Goal: Task Accomplishment & Management: Complete application form

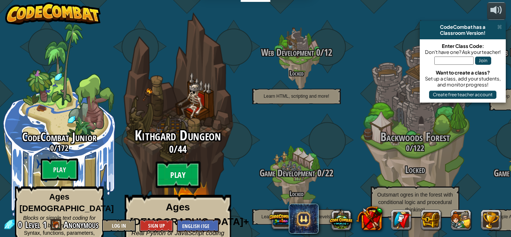
click at [181, 161] on btn "Play" at bounding box center [178, 174] width 45 height 27
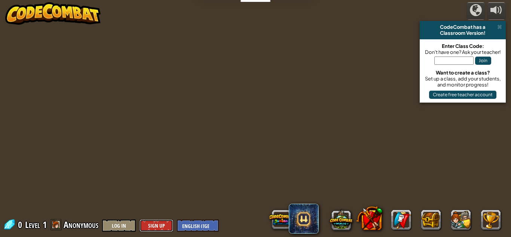
click at [157, 222] on button "Sign Up" at bounding box center [156, 225] width 34 height 12
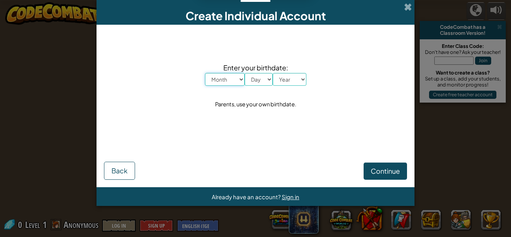
click at [219, 78] on select "Month January February March April May June July August September October Novem…" at bounding box center [225, 79] width 40 height 13
click at [222, 87] on div "Enter your birthdate: Month January February March April May June July August S…" at bounding box center [255, 85] width 303 height 107
click at [224, 82] on select "Month January February March April May June July August September October Novem…" at bounding box center [225, 79] width 40 height 13
select select "12"
click at [205, 73] on select "Month January February March April May June July August September October Novem…" at bounding box center [225, 79] width 40 height 13
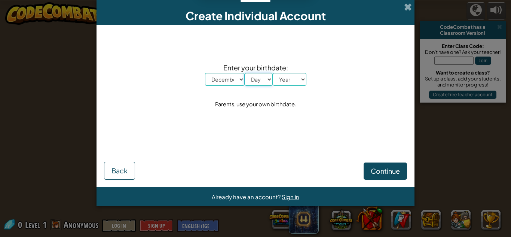
click at [260, 77] on select "Day 1 2 3 4 5 6 7 8 9 10 11 12 13 14 15 16 17 18 19 20 21 22 23 24 25 26 27 28 …" at bounding box center [258, 79] width 28 height 13
select select "17"
click at [244, 73] on select "Day 1 2 3 4 5 6 7 8 9 10 11 12 13 14 15 16 17 18 19 20 21 22 23 24 25 26 27 28 …" at bounding box center [258, 79] width 28 height 13
click at [287, 82] on select "Year 2025 2024 2023 2022 2021 2020 2019 2018 2017 2016 2015 2014 2013 2012 2011…" at bounding box center [290, 79] width 34 height 13
select select "2007"
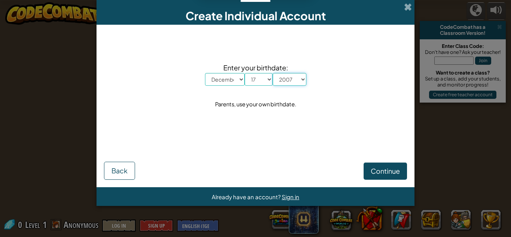
click at [273, 73] on select "Year 2025 2024 2023 2022 2021 2020 2019 2018 2017 2016 2015 2014 2013 2012 2011…" at bounding box center [290, 79] width 34 height 13
click at [384, 161] on div "Continue Back" at bounding box center [255, 159] width 303 height 40
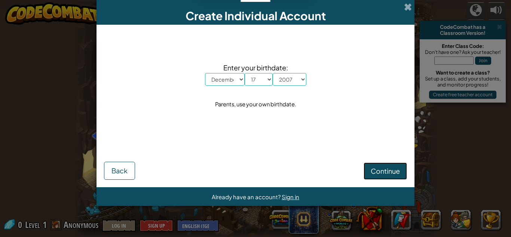
click at [387, 175] on button "Continue" at bounding box center [384, 170] width 43 height 17
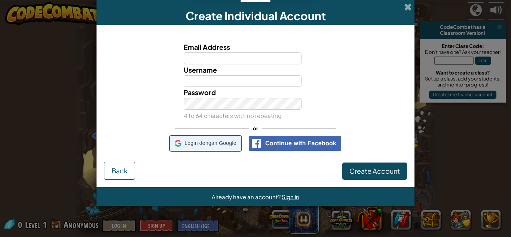
click at [197, 146] on span "Login dengan Google" at bounding box center [210, 143] width 52 height 11
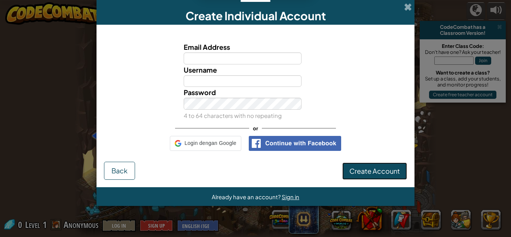
click at [357, 167] on span "Create Account" at bounding box center [374, 170] width 50 height 9
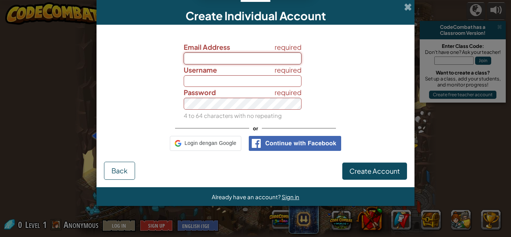
click at [214, 58] on input "Email Address" at bounding box center [243, 58] width 118 height 12
type input "zasheila548@gmail.com"
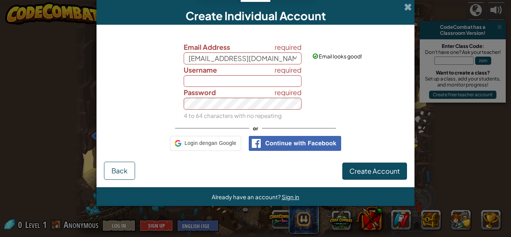
click at [215, 87] on label "Password" at bounding box center [200, 92] width 32 height 11
click at [206, 81] on input "Username" at bounding box center [243, 81] width 118 height 12
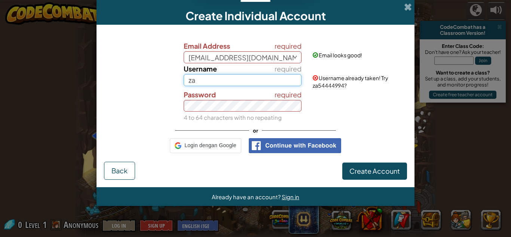
type input "z"
type input "zsheila"
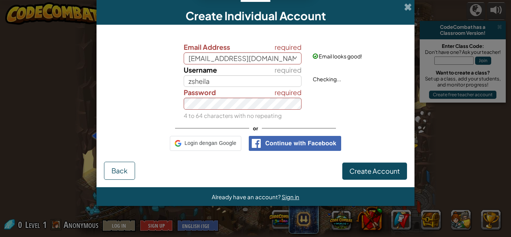
click at [244, 88] on div "required Email Address zasheila548@gmail.com Email looks good! required Usernam…" at bounding box center [255, 80] width 299 height 79
click at [373, 174] on span "Create Account" at bounding box center [374, 170] width 50 height 9
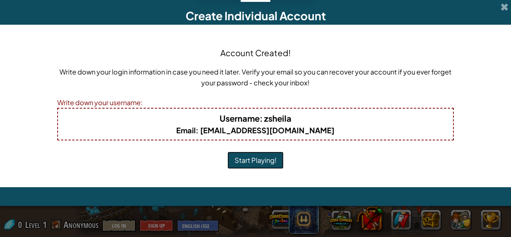
click at [252, 163] on button "Start Playing!" at bounding box center [255, 159] width 56 height 17
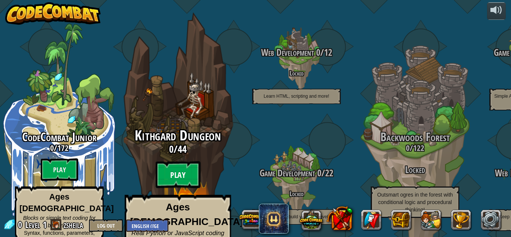
click at [185, 164] on btn "Play" at bounding box center [178, 174] width 45 height 27
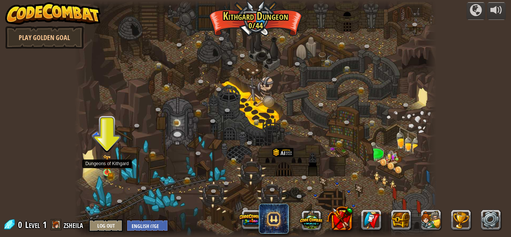
click at [105, 168] on img at bounding box center [107, 163] width 9 height 19
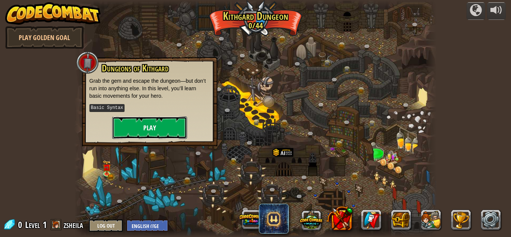
click at [155, 132] on button "Play" at bounding box center [149, 127] width 75 height 22
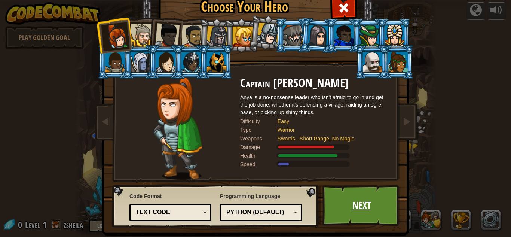
click at [355, 202] on link "Next" at bounding box center [361, 205] width 78 height 41
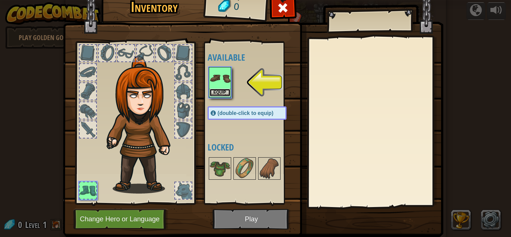
click at [209, 93] on button "Equip" at bounding box center [219, 93] width 21 height 8
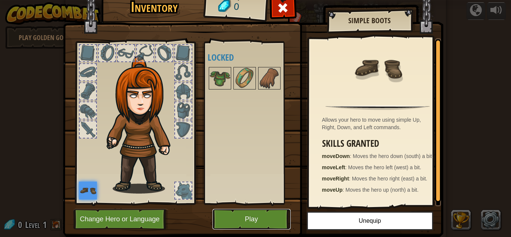
click at [247, 213] on button "Play" at bounding box center [251, 219] width 78 height 21
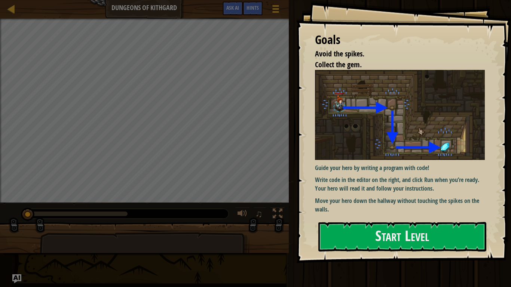
click at [437, 137] on img at bounding box center [402, 115] width 175 height 90
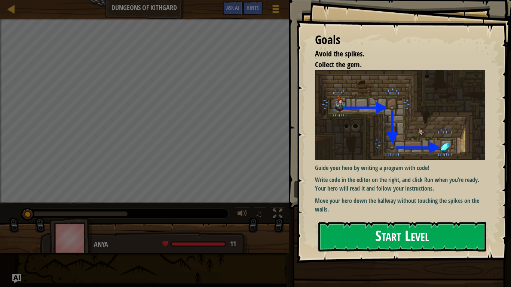
click at [422, 227] on button "Start Level" at bounding box center [402, 237] width 168 height 30
